Goal: Contribute content: Add original content to the website for others to see

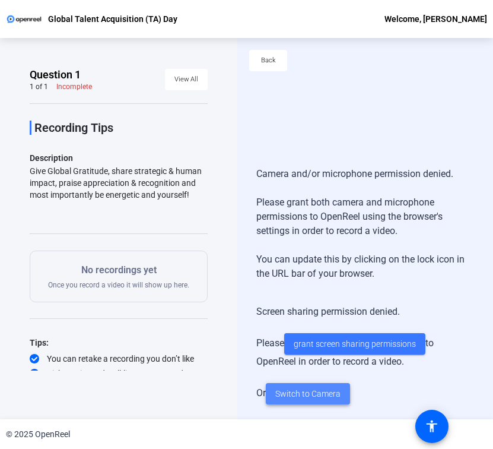
click at [285, 332] on span "Switch to Camera" at bounding box center [307, 393] width 65 height 12
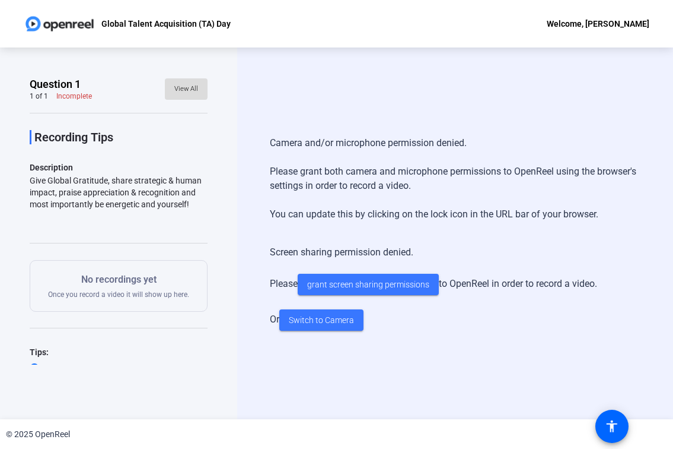
click at [175, 88] on span "View All" at bounding box center [186, 89] width 24 height 18
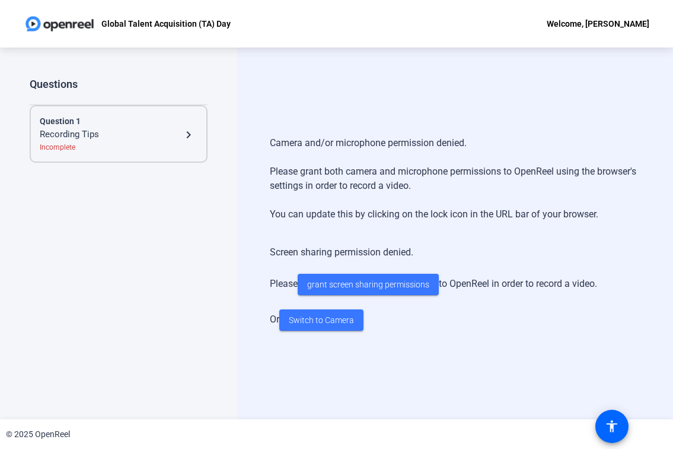
click at [175, 134] on div "Recording Tips" at bounding box center [111, 135] width 142 height 14
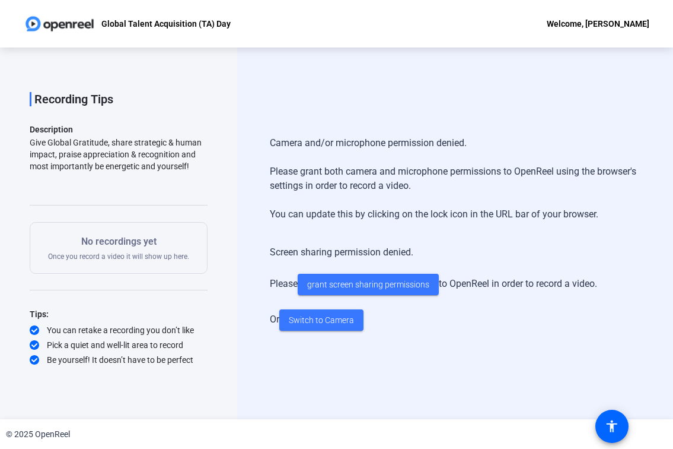
scroll to position [39, 0]
click at [322, 322] on span "Switch to Camera" at bounding box center [321, 320] width 65 height 12
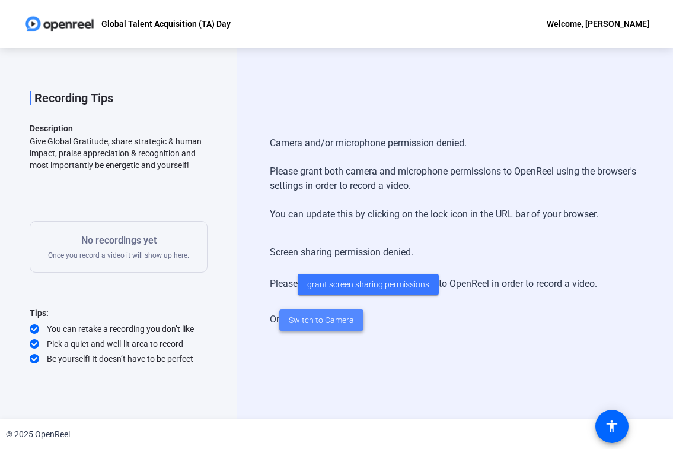
click at [322, 322] on span "Switch to Camera" at bounding box center [321, 320] width 65 height 12
click at [323, 179] on div "Camera and/or microphone permission denied. Please grant both camera and microp…" at bounding box center [455, 178] width 371 height 109
click at [80, 238] on p "No recordings yet" at bounding box center [118, 240] width 141 height 14
click at [106, 154] on div "Give Global Gratitude, share strategic & human impact, praise appreciation & re…" at bounding box center [119, 153] width 178 height 36
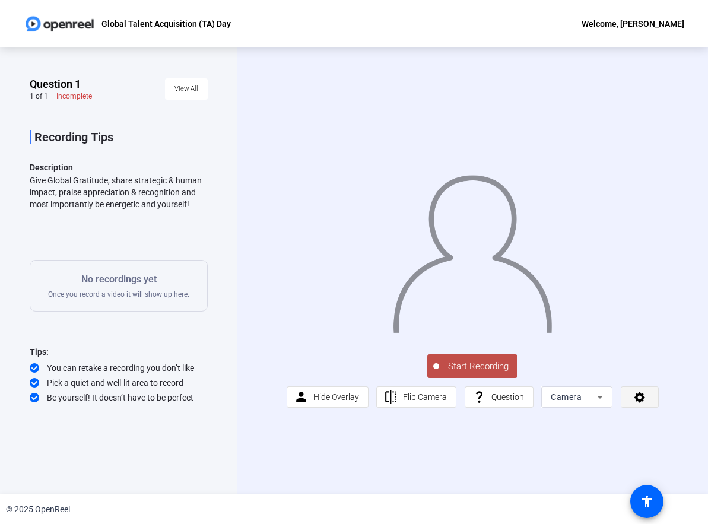
click at [635, 332] on icon at bounding box center [639, 397] width 11 height 11
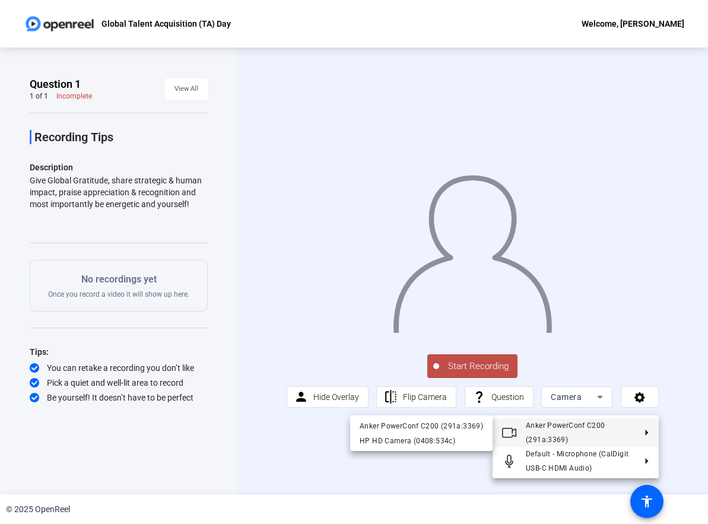
click at [279, 332] on div at bounding box center [354, 262] width 708 height 524
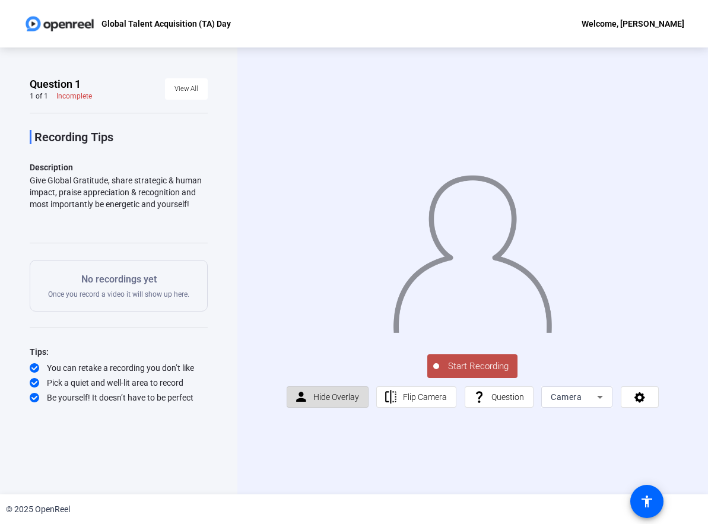
click at [319, 332] on span "Hide Overlay" at bounding box center [336, 396] width 46 height 9
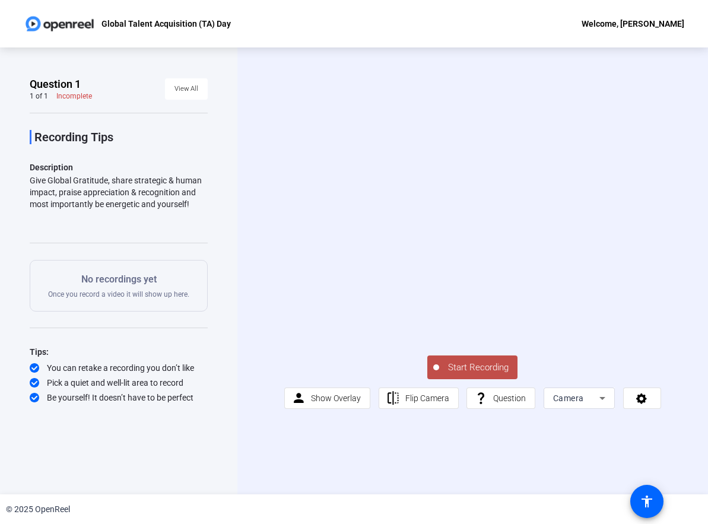
click at [603, 242] on video at bounding box center [472, 239] width 376 height 212
drag, startPoint x: 603, startPoint y: 242, endPoint x: 208, endPoint y: 373, distance: 415.8
click at [208, 332] on div "Question 1 1 of 1 Incomplete View All Recording Tips Description Give Global Gr…" at bounding box center [118, 270] width 237 height 447
click at [583, 332] on span "Camera" at bounding box center [568, 397] width 31 height 9
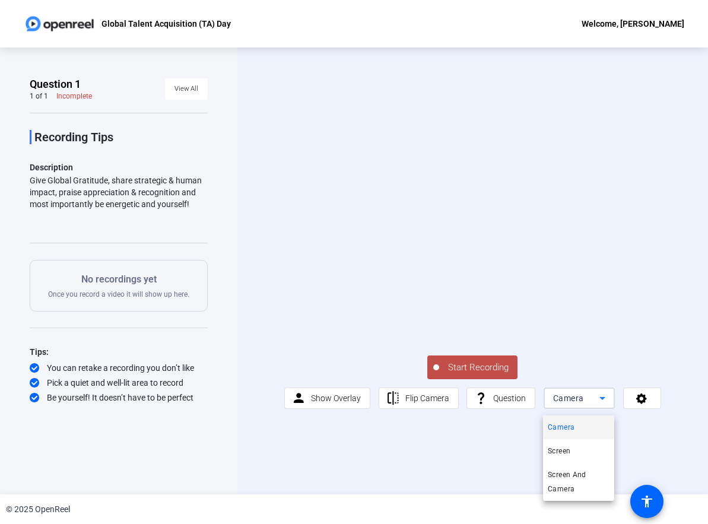
click at [602, 332] on div at bounding box center [354, 262] width 708 height 524
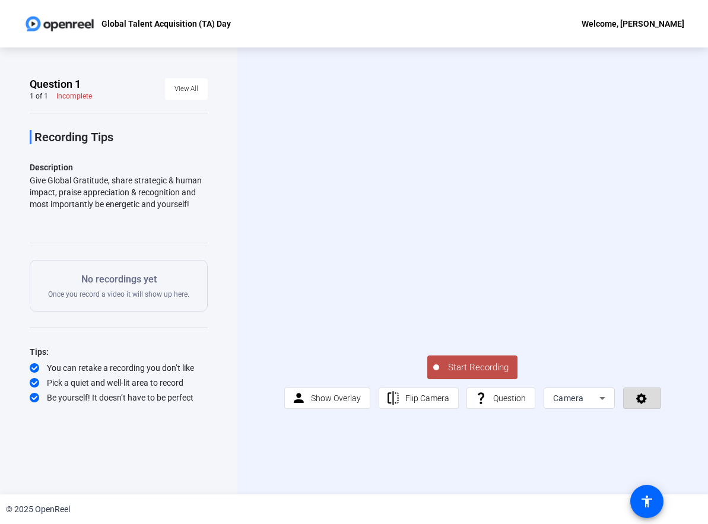
click at [652, 332] on span at bounding box center [642, 398] width 37 height 28
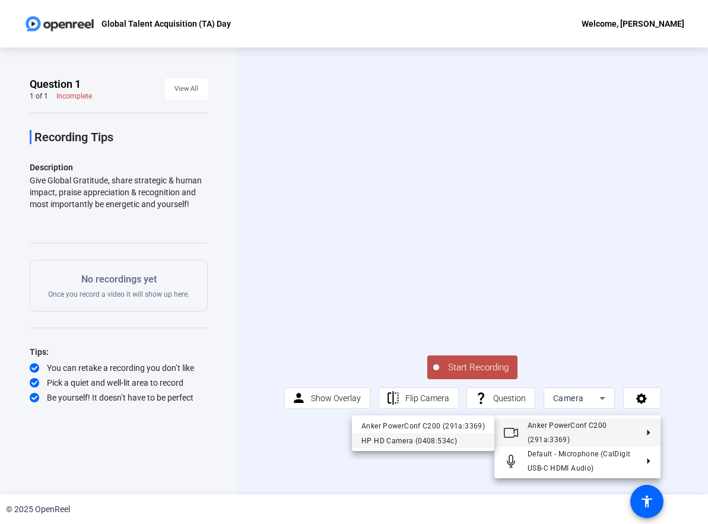
click at [431, 332] on div "HP HD Camera (0408:534c)" at bounding box center [422, 441] width 123 height 14
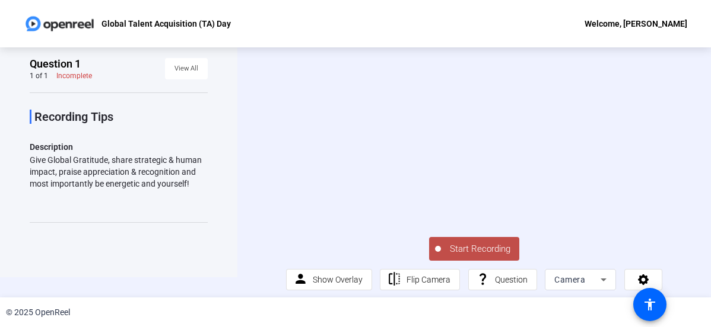
scroll to position [31, 0]
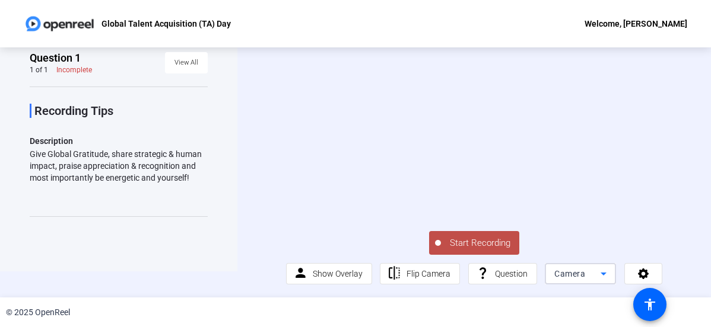
click at [555, 271] on span "Camera" at bounding box center [569, 273] width 31 height 9
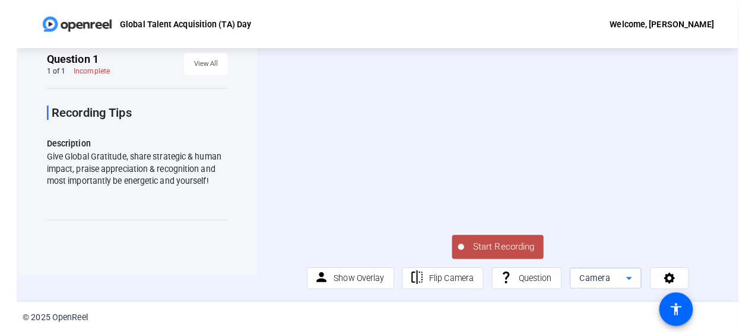
scroll to position [0, 0]
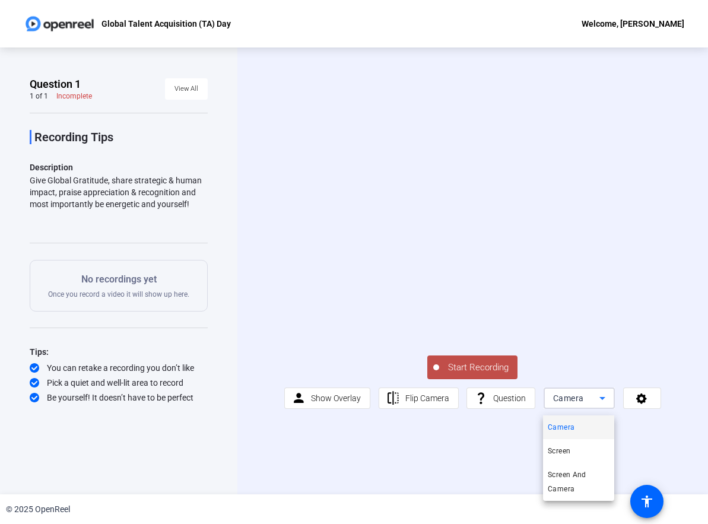
click at [643, 332] on div at bounding box center [354, 262] width 708 height 524
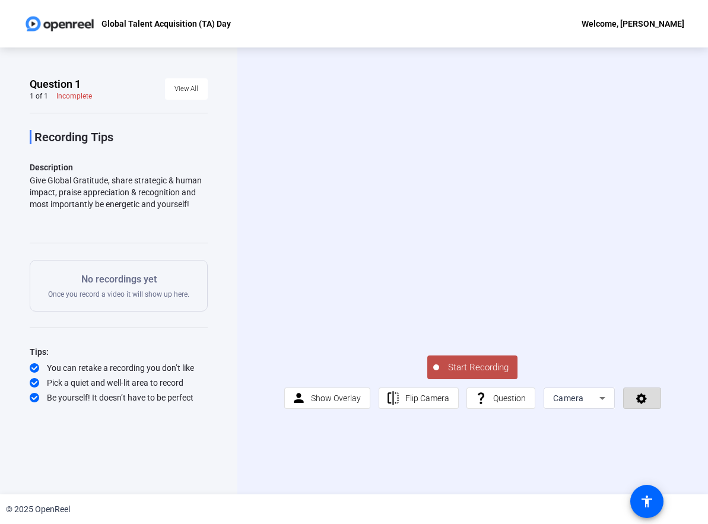
click at [642, 332] on icon at bounding box center [641, 398] width 11 height 11
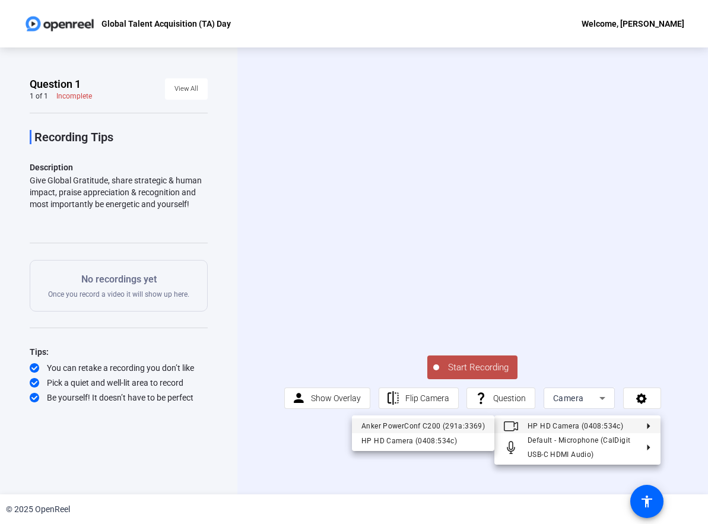
click at [423, 332] on div "Anker PowerConf C200 (291a:3369)" at bounding box center [422, 426] width 123 height 14
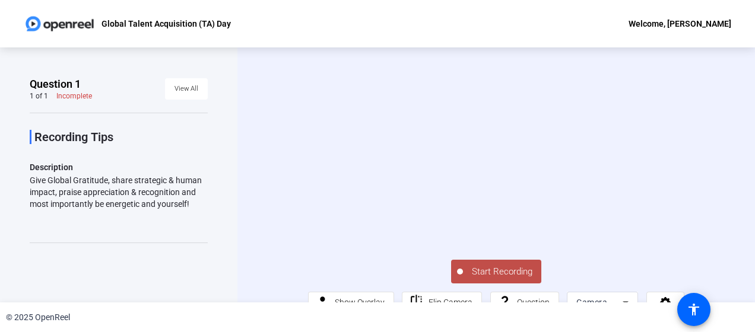
click at [457, 192] on video at bounding box center [496, 143] width 376 height 212
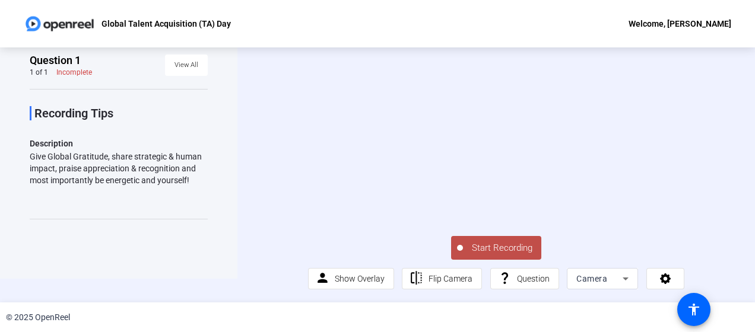
scroll to position [40, 0]
click at [666, 279] on icon at bounding box center [665, 279] width 11 height 11
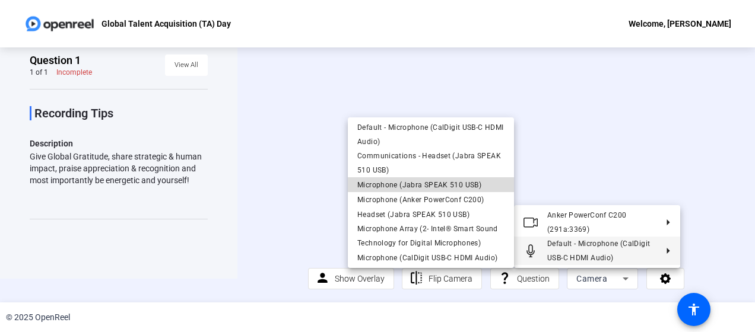
click at [469, 181] on span "Microphone (Jabra SPEAK 510 USB)" at bounding box center [419, 185] width 124 height 8
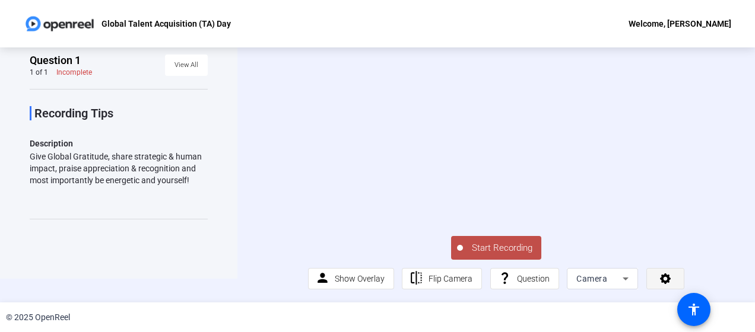
click at [659, 275] on icon at bounding box center [666, 278] width 14 height 12
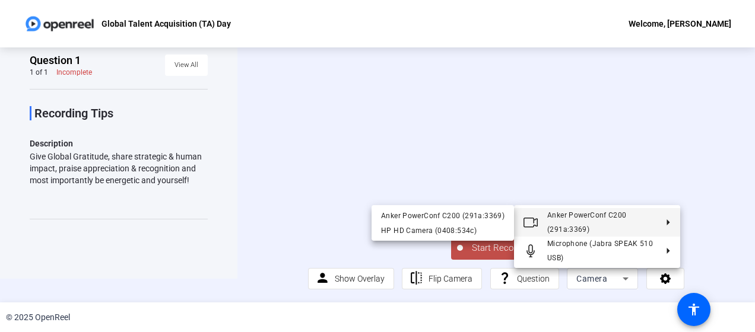
click at [596, 116] on div at bounding box center [377, 166] width 755 height 332
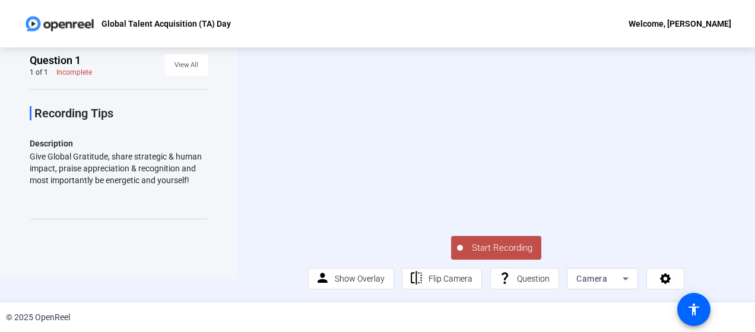
click at [484, 242] on span "Start Recording" at bounding box center [502, 248] width 78 height 14
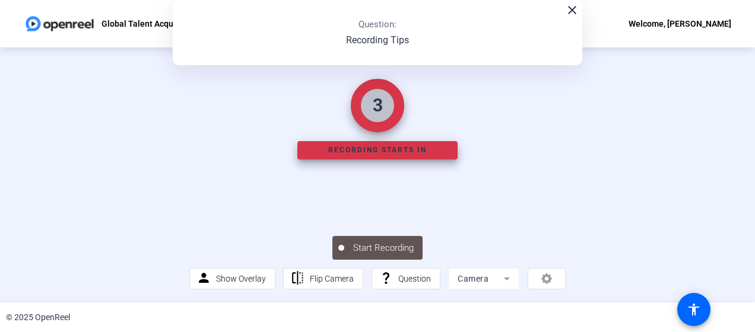
scroll to position [0, 0]
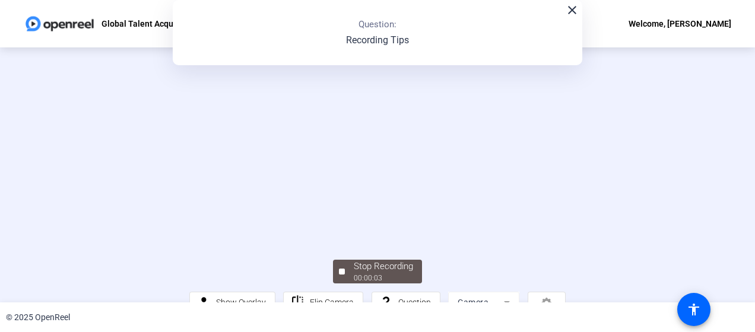
click at [570, 11] on mat-icon "close" at bounding box center [572, 10] width 14 height 14
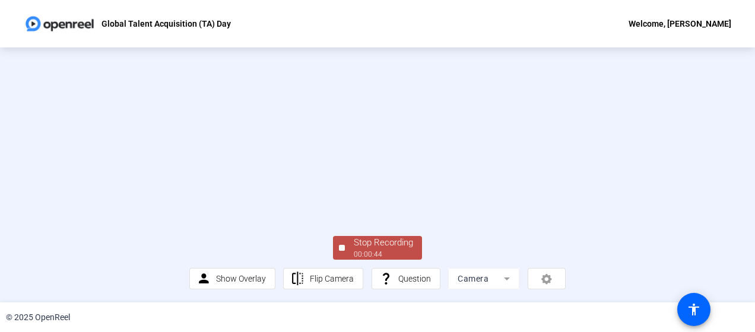
scroll to position [97, 0]
click at [367, 239] on div "Stop Recording" at bounding box center [383, 243] width 59 height 14
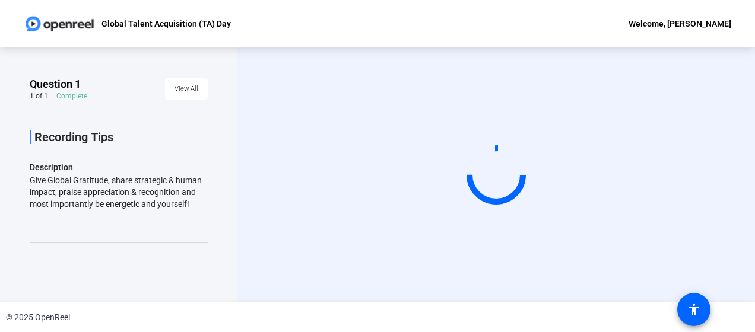
click at [725, 115] on div "Start Recording" at bounding box center [495, 174] width 517 height 255
click at [81, 142] on p "Recording Tips" at bounding box center [120, 137] width 173 height 14
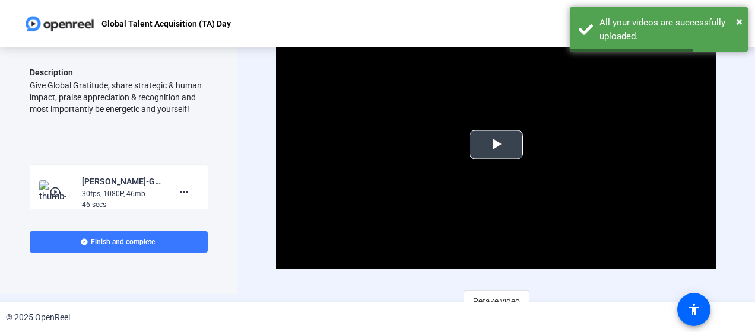
scroll to position [20, 0]
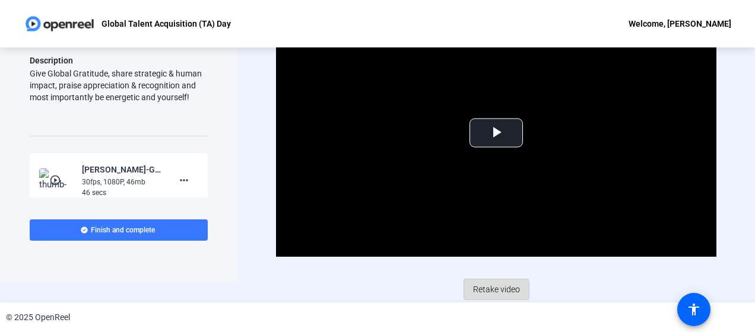
click at [484, 289] on span "Retake video" at bounding box center [496, 289] width 47 height 23
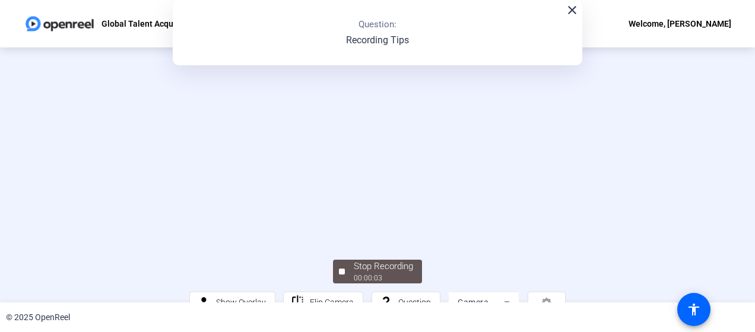
click at [570, 9] on mat-icon "close" at bounding box center [572, 10] width 14 height 14
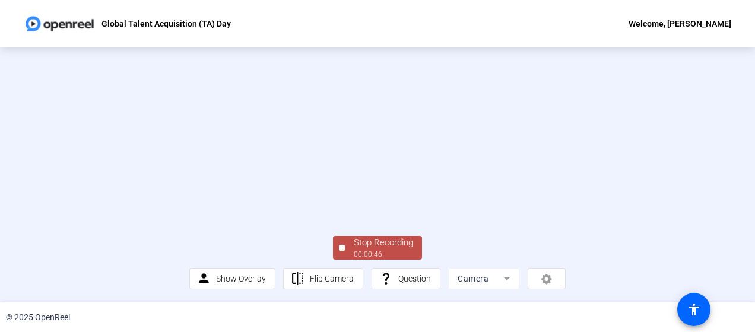
scroll to position [97, 0]
click at [375, 247] on div "Stop Recording" at bounding box center [383, 243] width 59 height 14
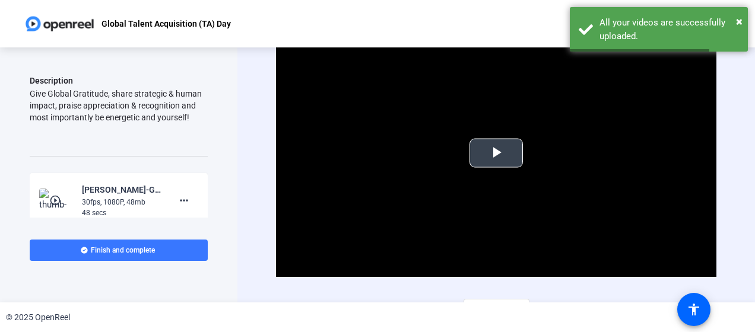
scroll to position [20, 0]
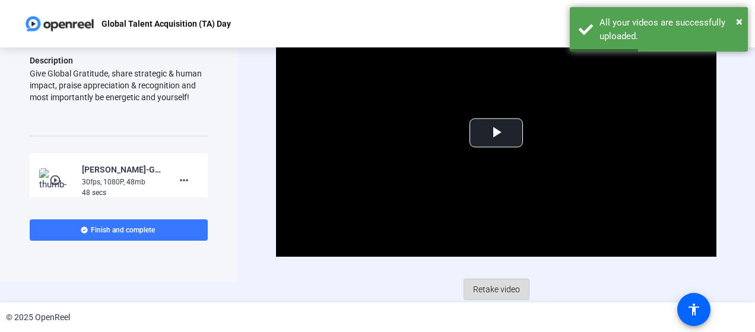
click at [485, 286] on span "Retake video" at bounding box center [496, 289] width 47 height 23
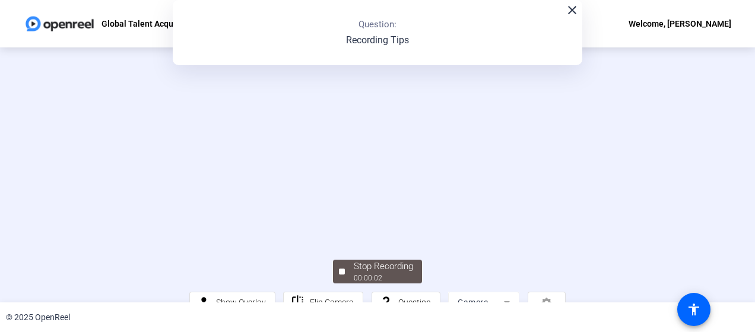
click at [569, 9] on mat-icon "close" at bounding box center [572, 10] width 14 height 14
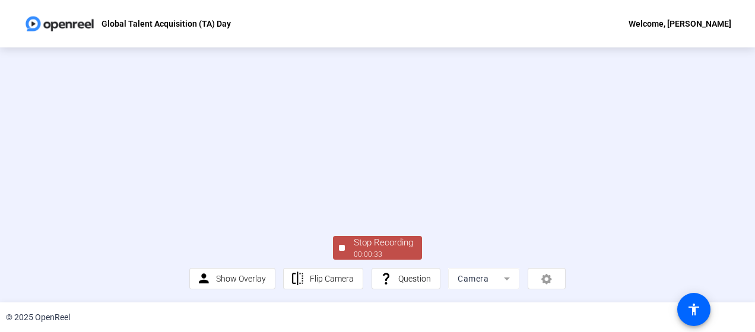
scroll to position [97, 0]
click at [403, 250] on div "00:00:34" at bounding box center [383, 254] width 59 height 11
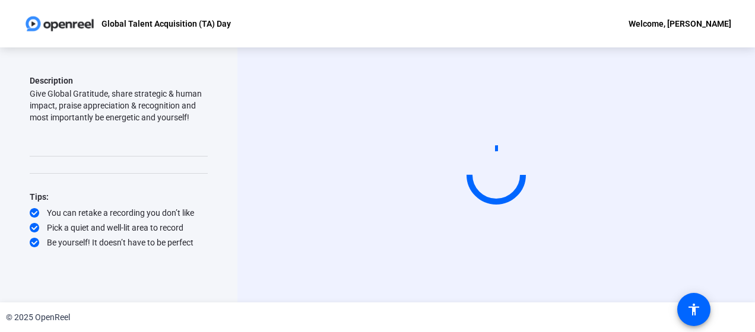
click at [742, 186] on div "Start Recording" at bounding box center [495, 174] width 517 height 255
drag, startPoint x: 736, startPoint y: 255, endPoint x: 737, endPoint y: 247, distance: 8.4
click at [736, 255] on div "Start Recording" at bounding box center [495, 174] width 517 height 255
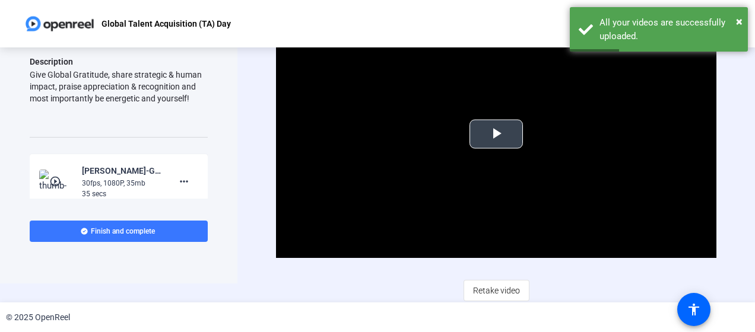
scroll to position [20, 0]
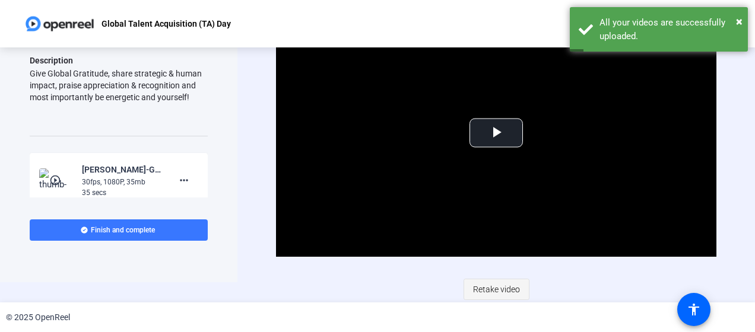
click at [500, 296] on span "Retake video" at bounding box center [496, 289] width 47 height 23
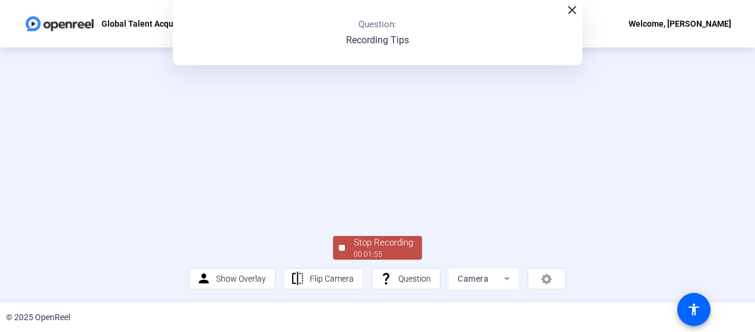
scroll to position [59, 0]
click at [398, 260] on div "00:01:56" at bounding box center [383, 254] width 59 height 11
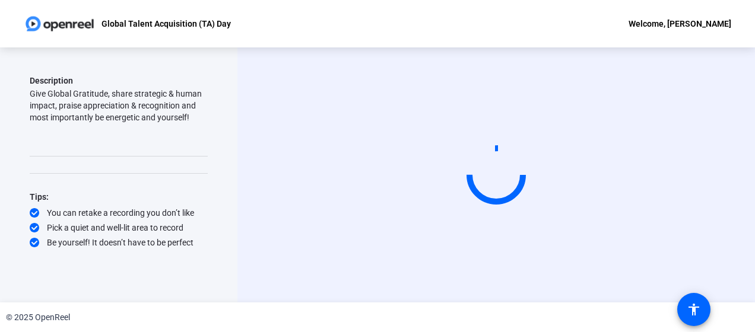
click at [734, 174] on div "Start Recording" at bounding box center [495, 174] width 517 height 255
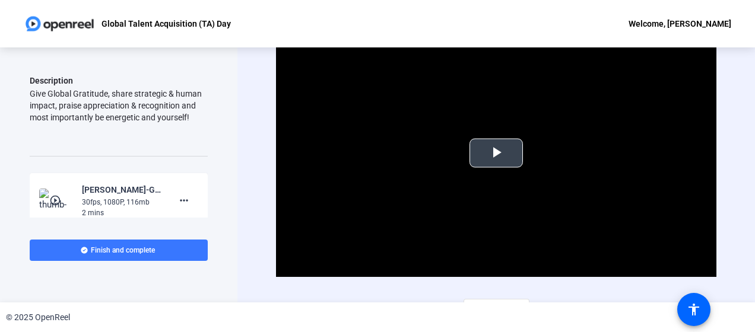
click at [496, 153] on span "Video Player" at bounding box center [496, 153] width 0 height 0
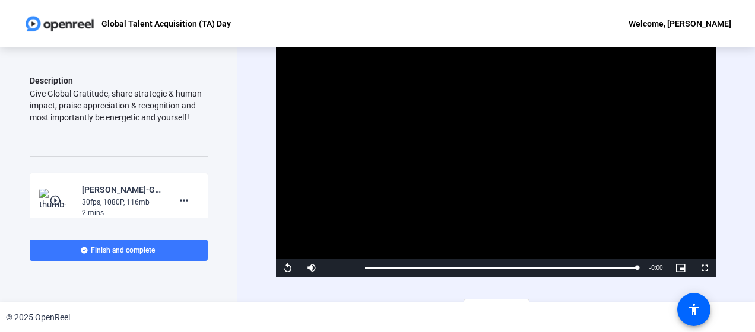
click at [638, 113] on video "Video Player" at bounding box center [496, 153] width 440 height 247
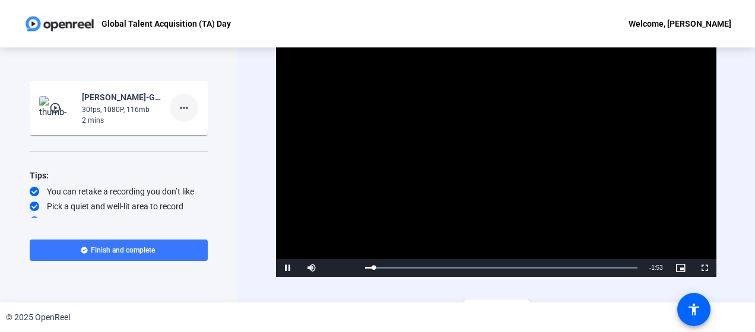
scroll to position [187, 0]
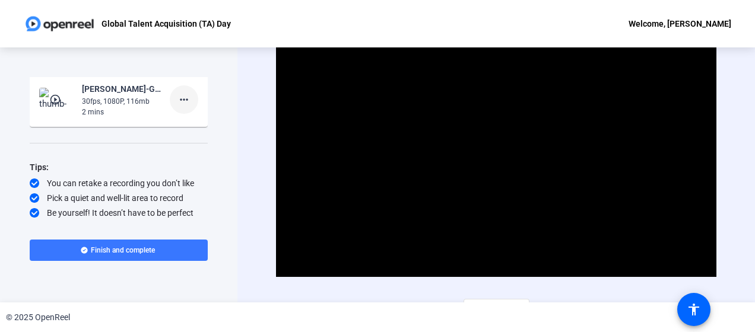
click at [180, 96] on mat-icon "more_horiz" at bounding box center [184, 100] width 14 height 14
click at [94, 167] on div at bounding box center [377, 166] width 755 height 332
click at [98, 107] on div "2 mins" at bounding box center [122, 112] width 80 height 11
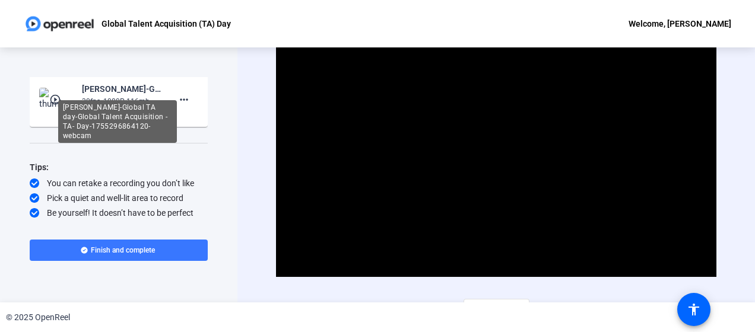
click at [101, 89] on div "[PERSON_NAME]-Global TA day-Global Talent Acquisition -TA- Day-1755296864120-we…" at bounding box center [122, 89] width 80 height 14
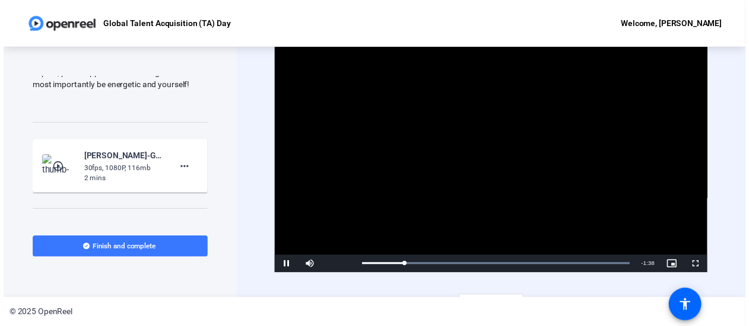
scroll to position [0, 0]
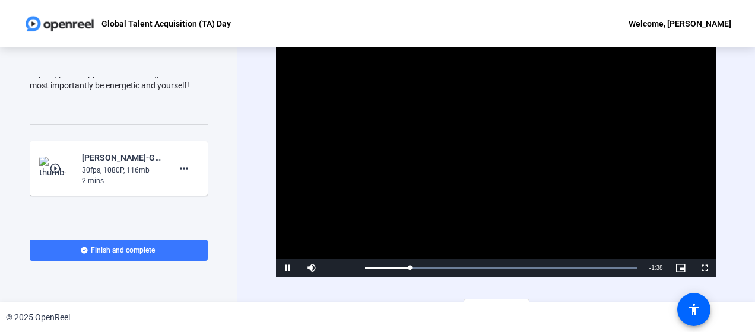
click at [525, 174] on video "Video Player" at bounding box center [496, 153] width 440 height 247
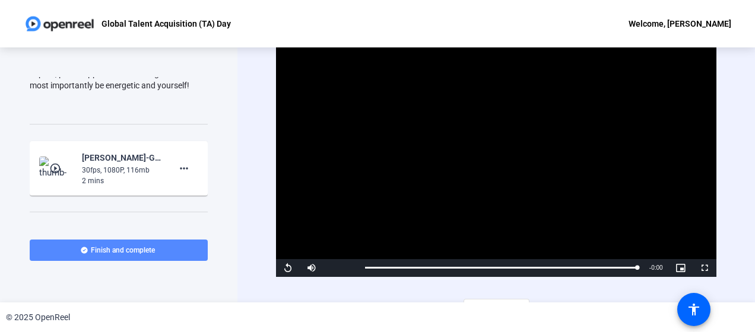
click at [139, 249] on span "Finish and complete" at bounding box center [123, 250] width 64 height 9
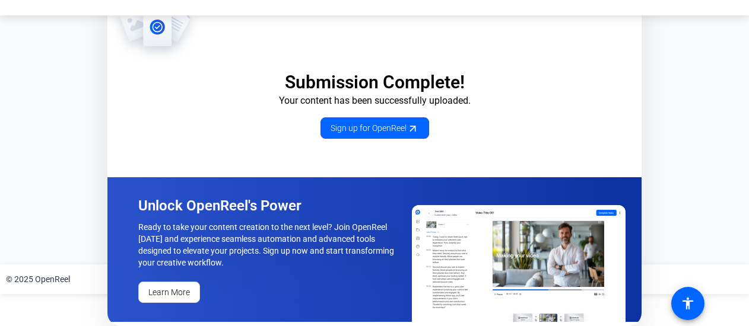
scroll to position [35, 0]
